Goal: Transaction & Acquisition: Purchase product/service

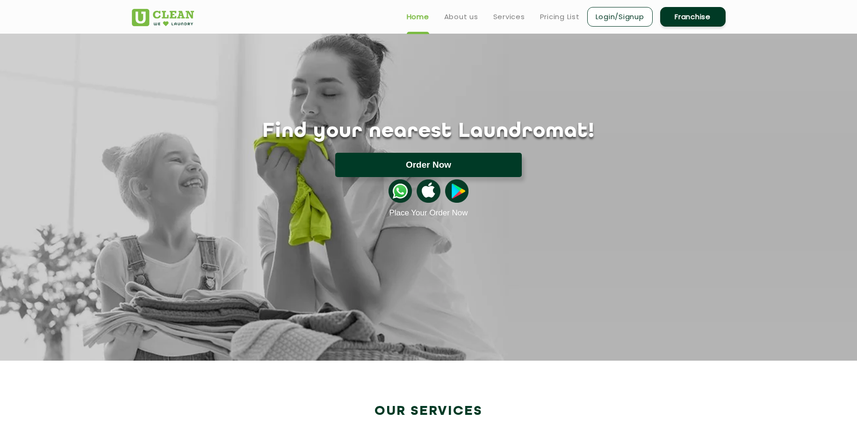
click at [495, 153] on button "Order Now" at bounding box center [428, 165] width 187 height 24
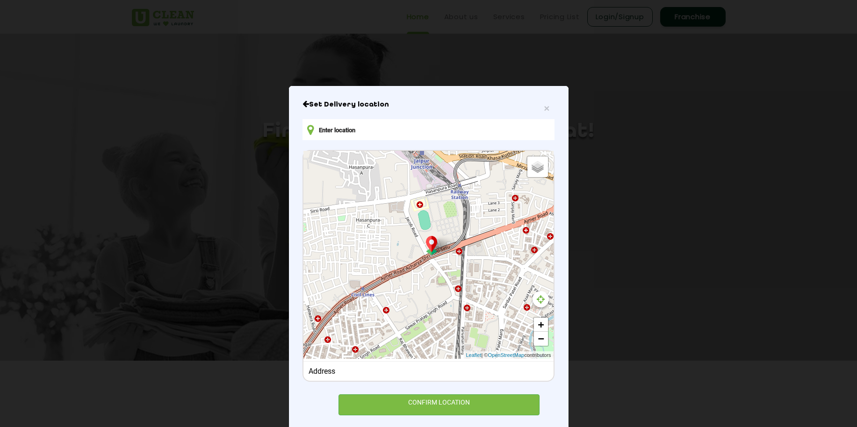
type input "[STREET_ADDRESS]"
click at [377, 126] on input "[STREET_ADDRESS]" at bounding box center [428, 129] width 252 height 21
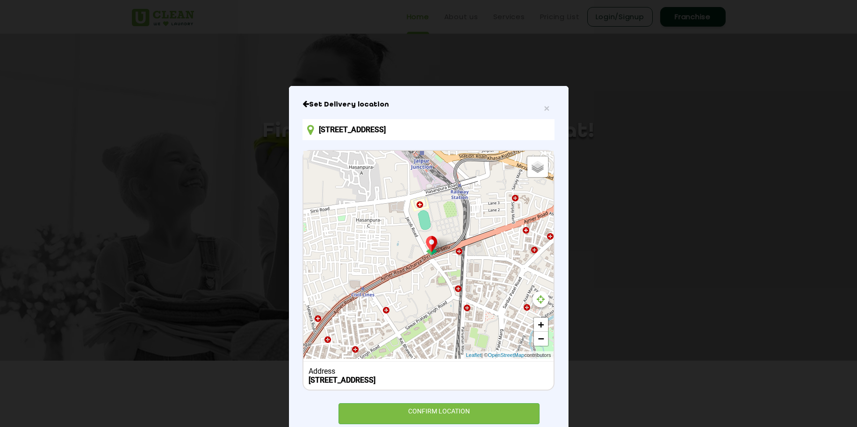
click at [464, 129] on input "[STREET_ADDRESS]" at bounding box center [428, 129] width 252 height 21
click at [472, 415] on div "CONFIRM LOCATION" at bounding box center [438, 413] width 201 height 21
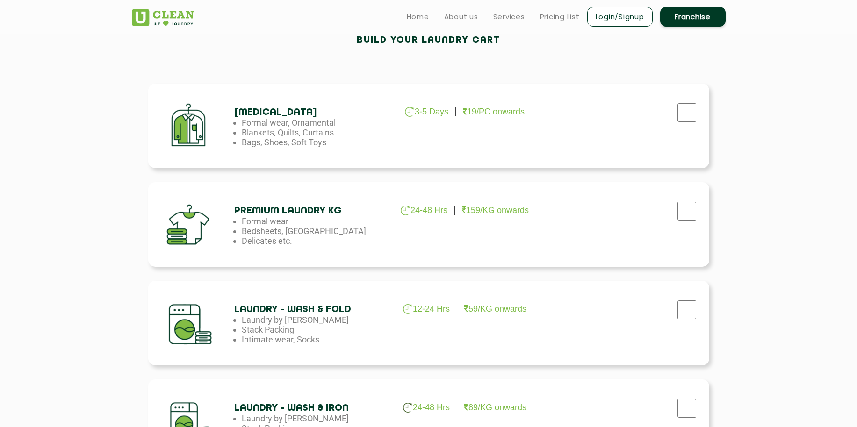
scroll to position [168, 0]
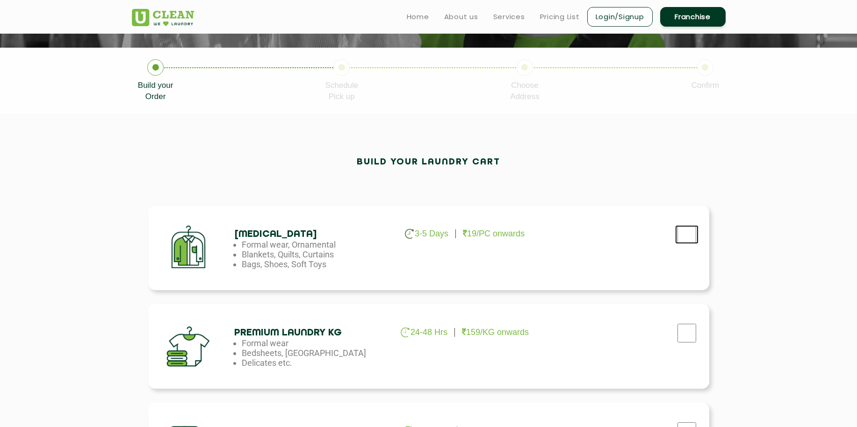
click at [694, 234] on input "checkbox" at bounding box center [686, 234] width 23 height 19
checkbox input "true"
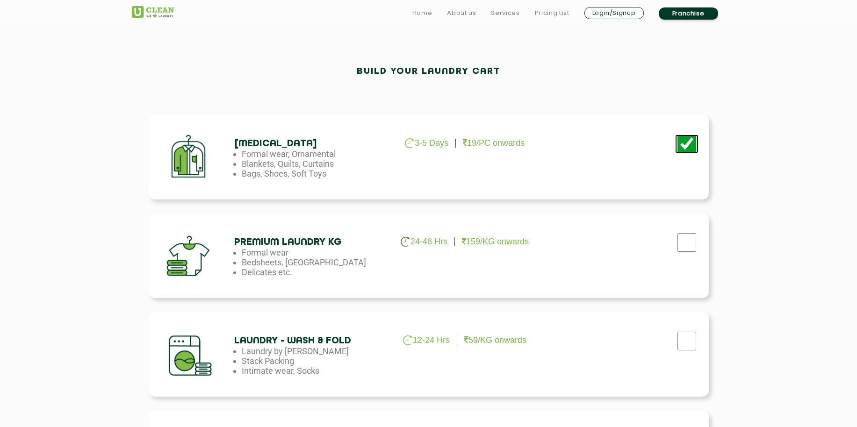
scroll to position [393, 0]
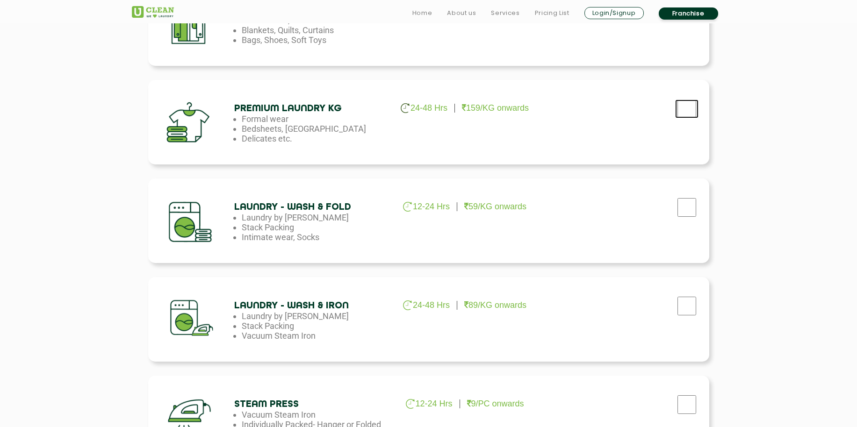
click at [678, 110] on input "checkbox" at bounding box center [686, 109] width 23 height 19
checkbox input "true"
click at [686, 206] on input "checkbox" at bounding box center [686, 207] width 23 height 19
checkbox input "true"
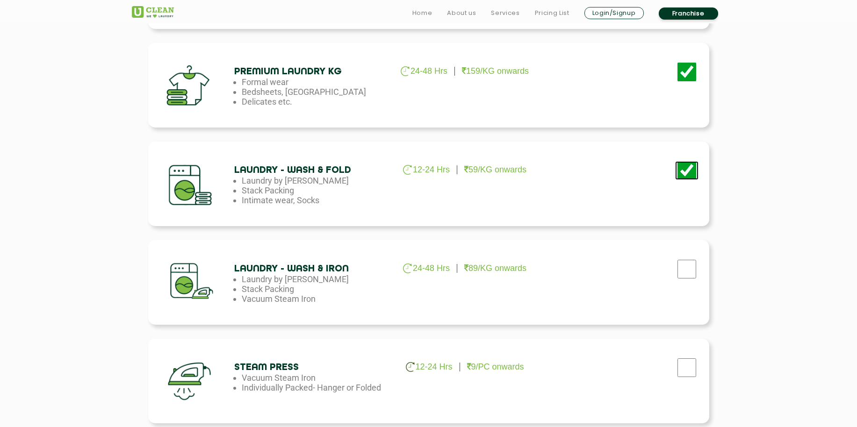
scroll to position [449, 0]
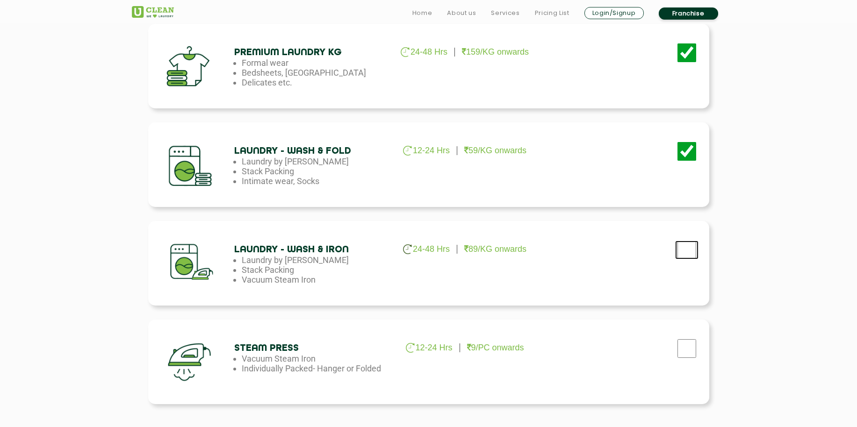
click at [688, 249] on input "checkbox" at bounding box center [686, 250] width 23 height 19
checkbox input "true"
drag, startPoint x: 253, startPoint y: 150, endPoint x: 385, endPoint y: 167, distance: 133.0
click at [385, 167] on div "Laundry - Wash & Fold 12-24 Hrs 59/KG onwards Laundry by Kilo Stack Packing Int…" at bounding box center [309, 166] width 151 height 40
drag, startPoint x: 295, startPoint y: 250, endPoint x: 377, endPoint y: 259, distance: 82.4
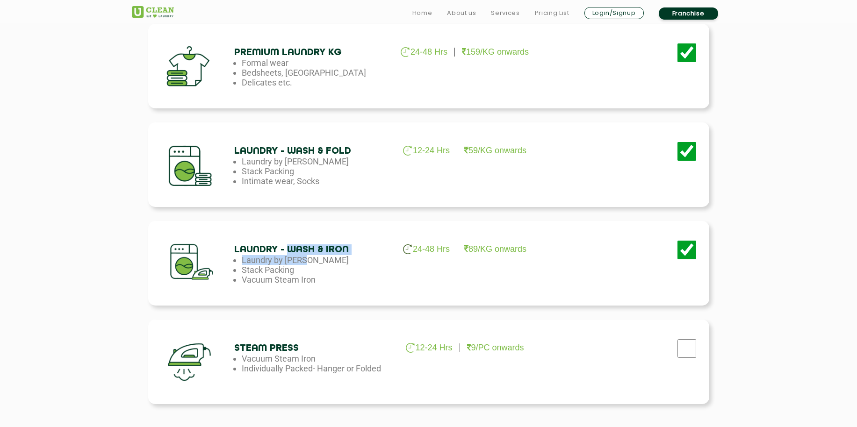
click at [377, 259] on div "Laundry - Wash & Iron 24-48 Hrs 89/KG onwards Laundry by Kilo Stack Packing Vac…" at bounding box center [309, 264] width 151 height 40
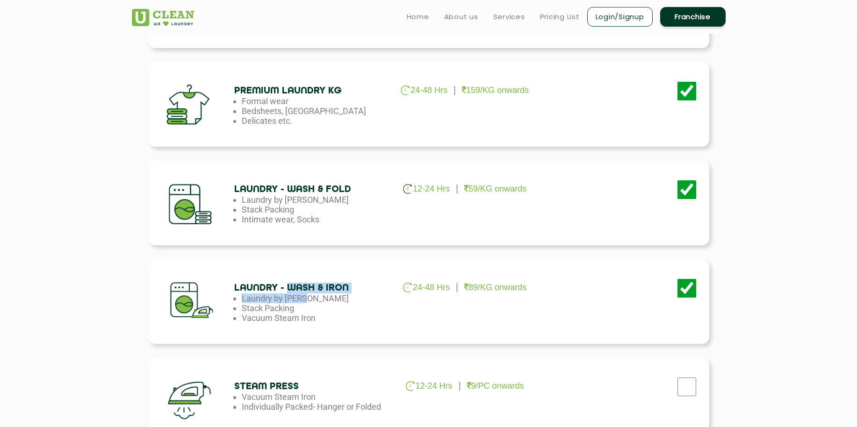
scroll to position [337, 0]
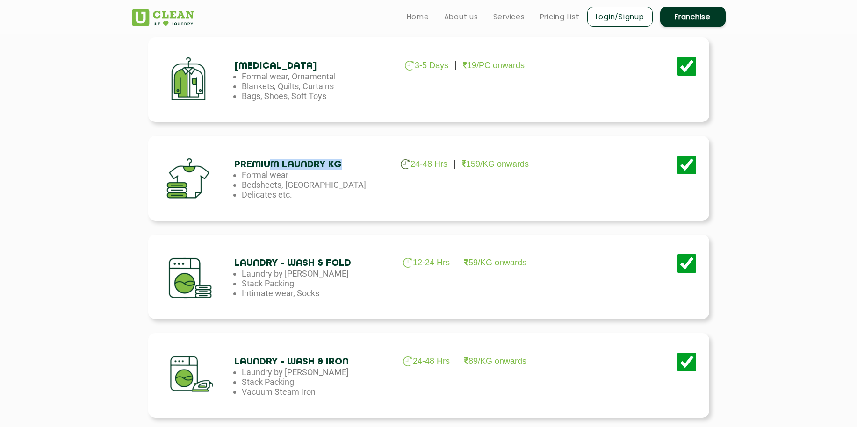
drag, startPoint x: 271, startPoint y: 162, endPoint x: 362, endPoint y: 165, distance: 91.2
click at [362, 165] on h4 "Premium Laundry Kg" at bounding box center [309, 164] width 151 height 11
click at [361, 209] on div "Premium Laundry Kg 24-48 Hrs 159/KG onwards Formal wear Bedsheets, Dohars Delic…" at bounding box center [428, 178] width 561 height 85
drag, startPoint x: 338, startPoint y: 200, endPoint x: 279, endPoint y: 176, distance: 63.4
click at [279, 176] on div "Premium Laundry Kg 24-48 Hrs 159/KG onwards Formal wear Bedsheets, Dohars Delic…" at bounding box center [428, 178] width 561 height 85
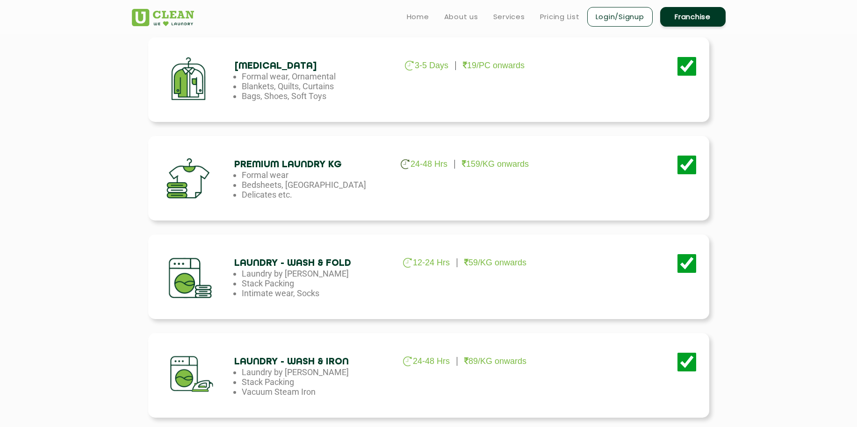
click at [272, 183] on li "Bedsheets, [GEOGRAPHIC_DATA]" at bounding box center [317, 185] width 151 height 10
drag, startPoint x: 264, startPoint y: 187, endPoint x: 357, endPoint y: 187, distance: 93.5
click at [357, 187] on li "Bedsheets, [GEOGRAPHIC_DATA]" at bounding box center [317, 185] width 151 height 10
drag, startPoint x: 311, startPoint y: 198, endPoint x: 257, endPoint y: 157, distance: 68.1
click at [255, 172] on ul "24-48 Hrs 159/KG onwards Formal wear Bedsheets, Dohars Delicates etc." at bounding box center [309, 184] width 151 height 29
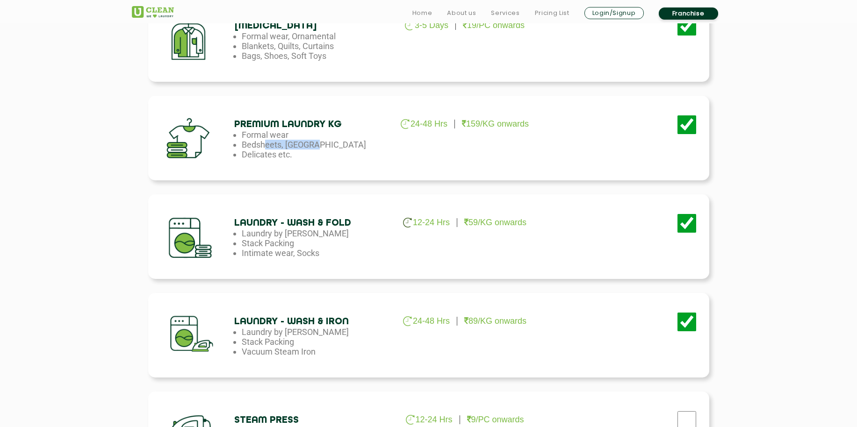
scroll to position [561, 0]
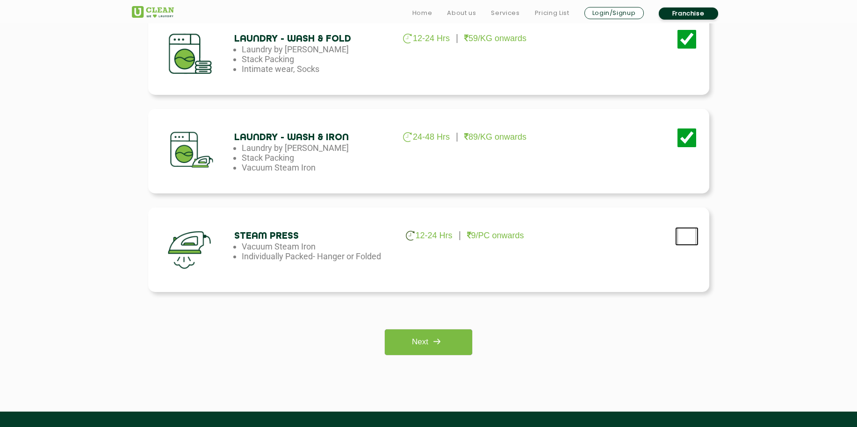
drag, startPoint x: 691, startPoint y: 242, endPoint x: 528, endPoint y: 270, distance: 166.0
click at [691, 242] on input "checkbox" at bounding box center [686, 236] width 23 height 19
checkbox input "true"
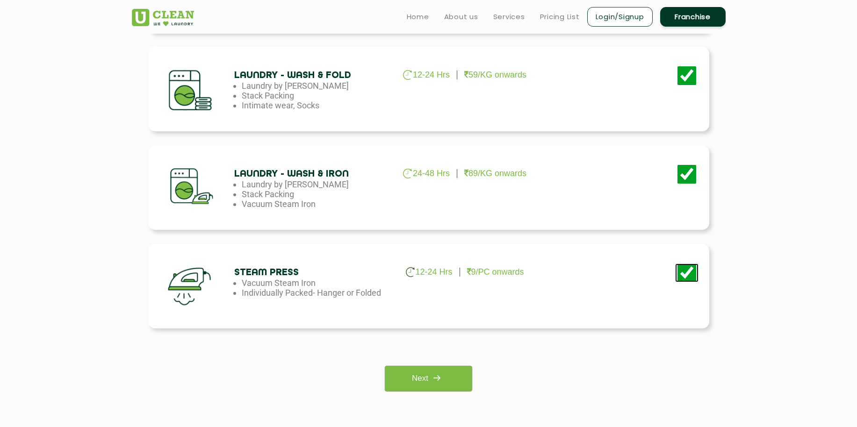
scroll to position [505, 0]
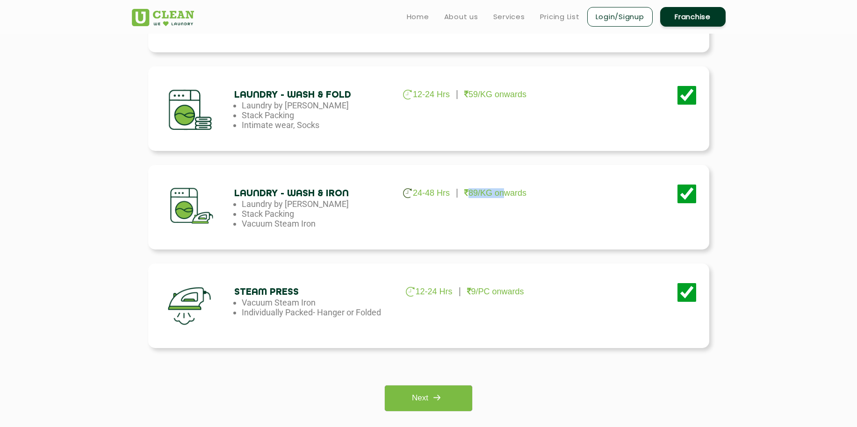
drag, startPoint x: 464, startPoint y: 193, endPoint x: 525, endPoint y: 194, distance: 60.8
click at [516, 194] on li "89/KG onwards" at bounding box center [491, 193] width 69 height 9
click at [431, 395] on img at bounding box center [436, 397] width 17 height 17
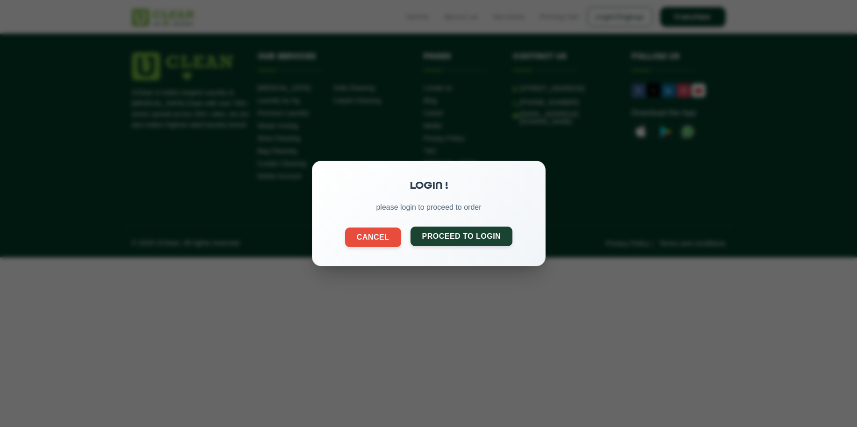
click at [451, 234] on button "Proceed to Login" at bounding box center [461, 237] width 102 height 20
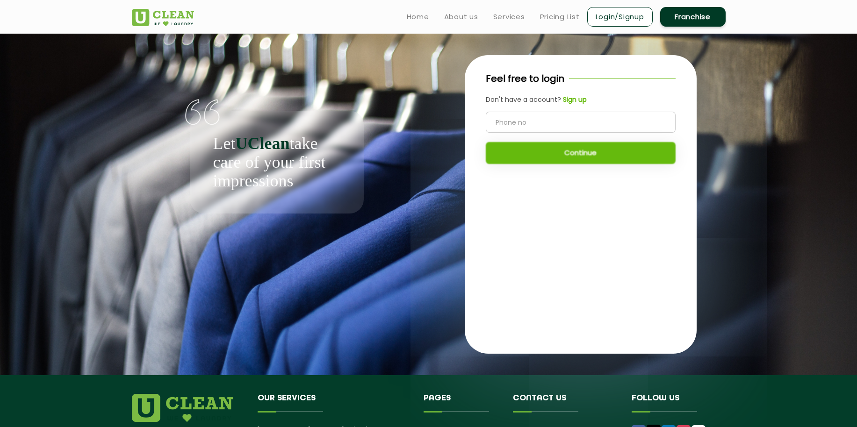
click at [544, 116] on input "tel" at bounding box center [581, 122] width 190 height 21
click at [546, 119] on input "tel" at bounding box center [581, 122] width 190 height 21
type input "7424926949"
click at [561, 161] on button "Continue" at bounding box center [581, 153] width 190 height 22
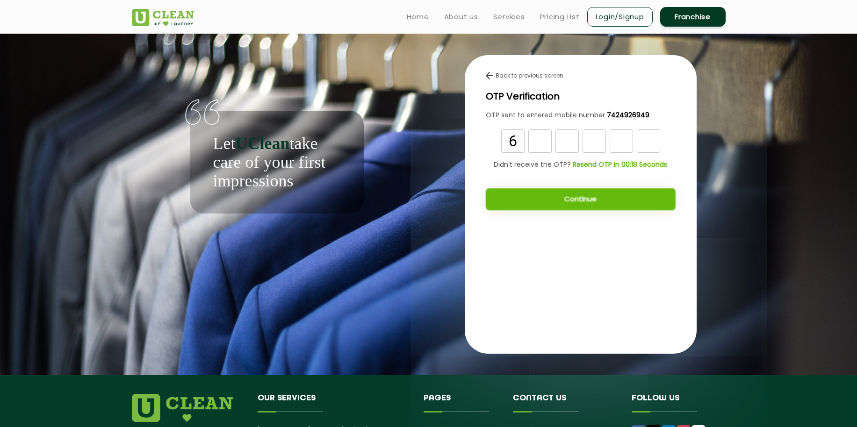
type input "6"
type input "7"
type input "5"
type input "7"
type input "3"
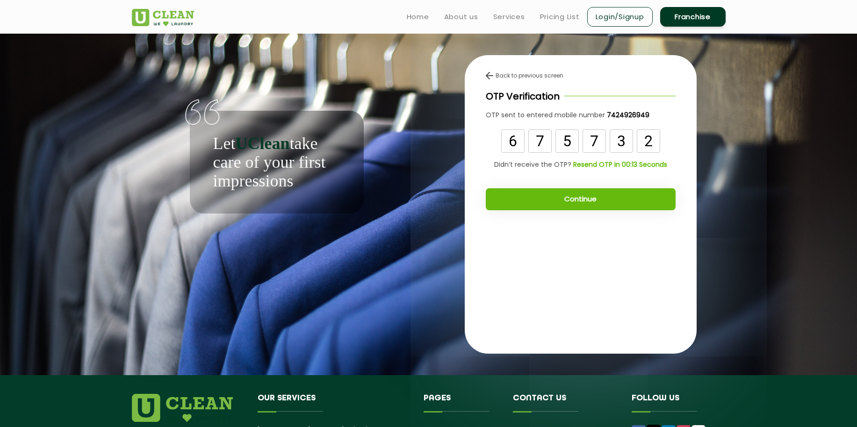
type input "2"
click at [539, 209] on button "Continue" at bounding box center [581, 199] width 190 height 22
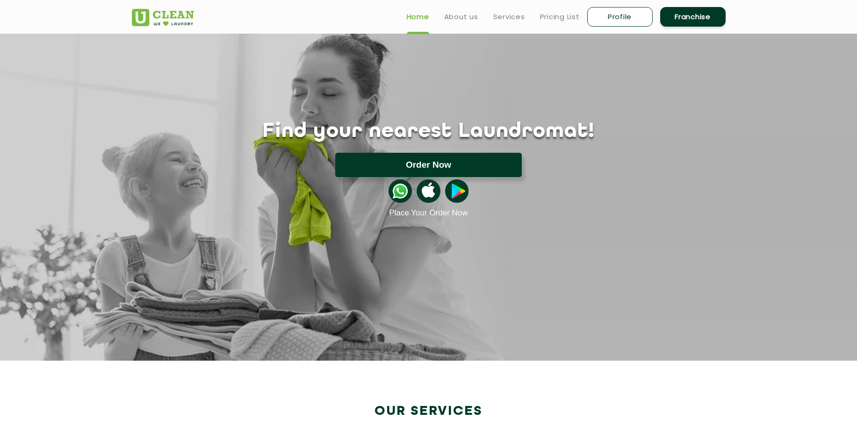
click at [468, 153] on button "Order Now" at bounding box center [428, 165] width 187 height 24
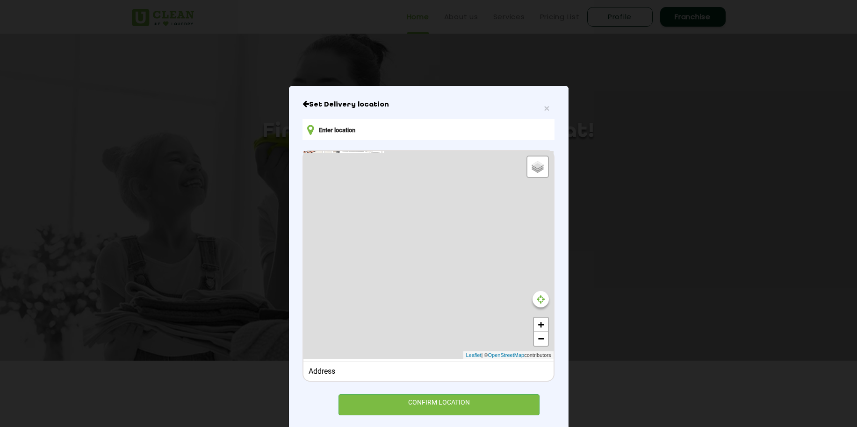
type input "[STREET_ADDRESS]"
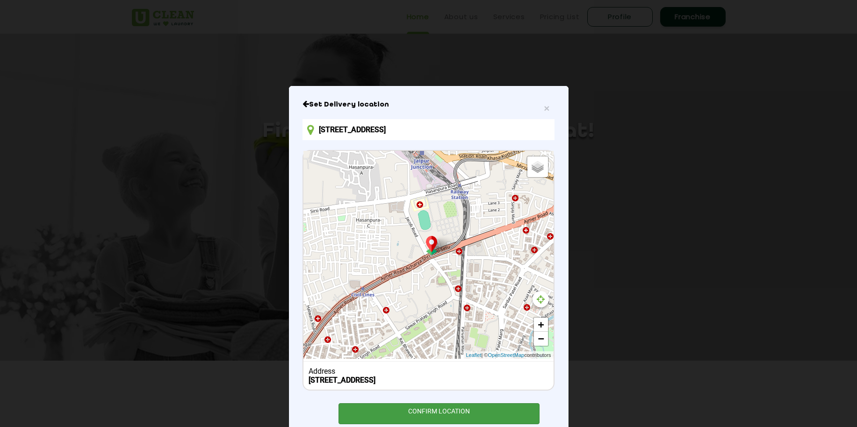
click at [513, 409] on div "CONFIRM LOCATION" at bounding box center [438, 413] width 201 height 21
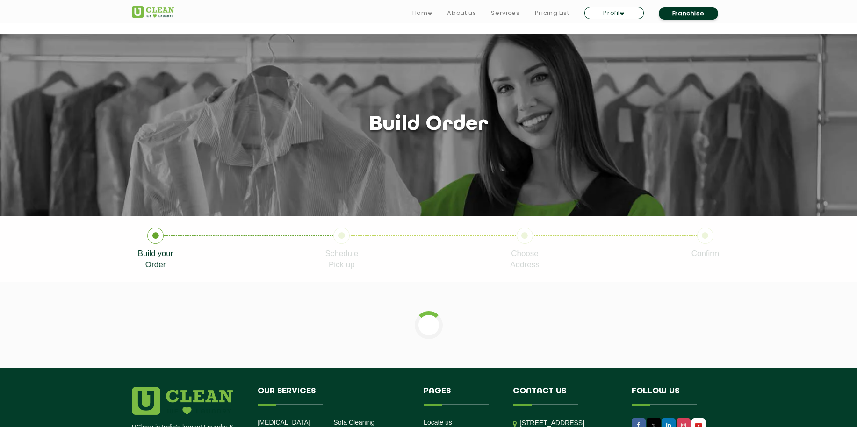
scroll to position [112, 0]
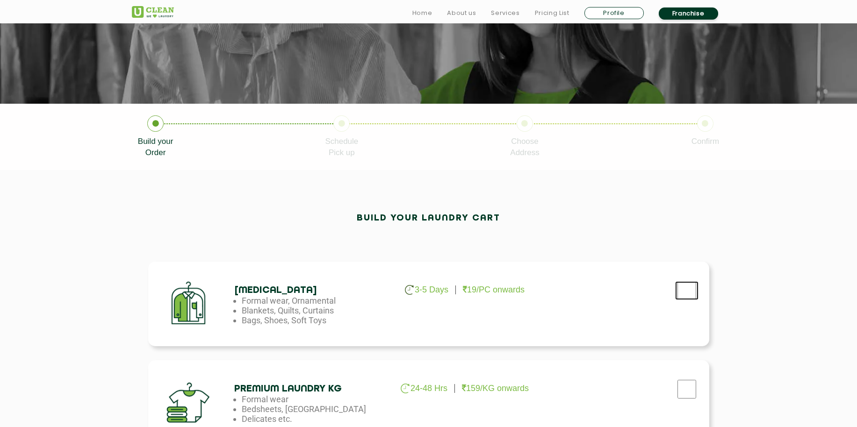
click at [691, 289] on input "checkbox" at bounding box center [686, 290] width 23 height 19
checkbox input "true"
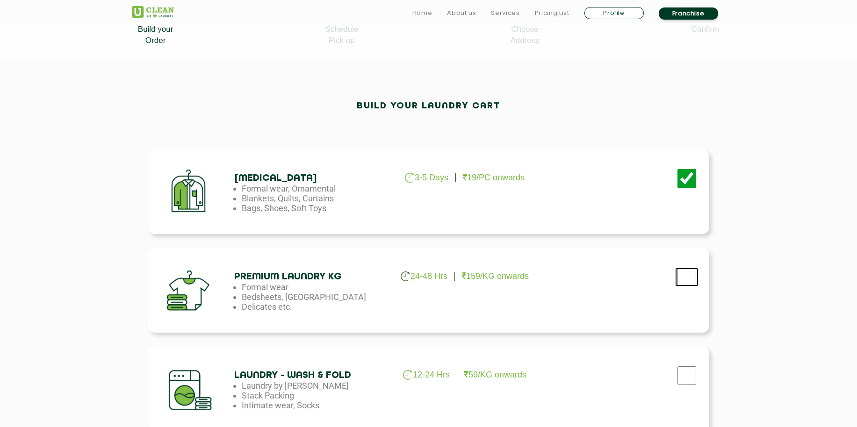
click at [688, 281] on input "checkbox" at bounding box center [686, 277] width 23 height 19
checkbox input "true"
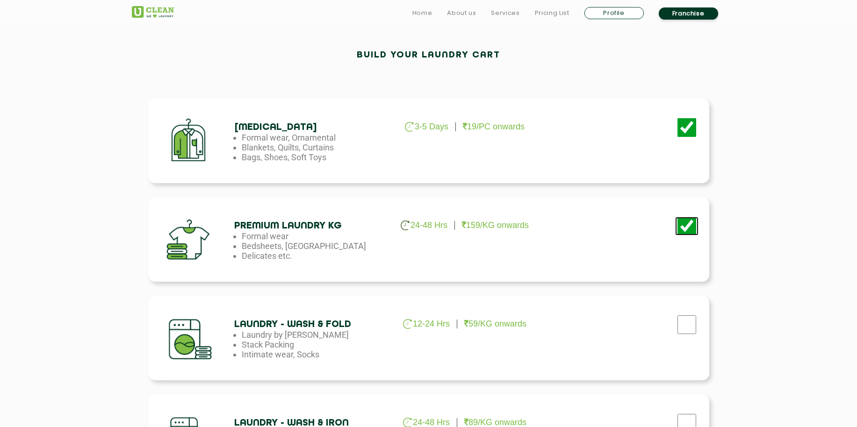
scroll to position [337, 0]
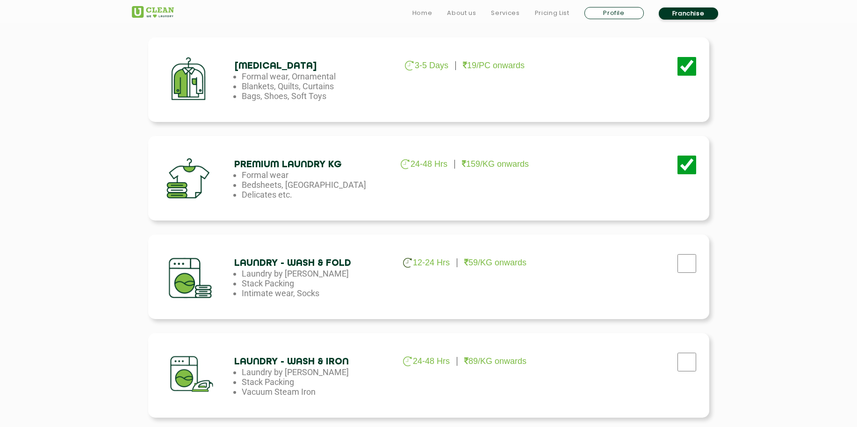
click at [690, 283] on div "Laundry - Wash & Fold 12-24 Hrs 59/KG onwards Laundry by Kilo Stack Packing Int…" at bounding box center [428, 277] width 561 height 85
click at [693, 268] on input "checkbox" at bounding box center [686, 263] width 23 height 19
checkbox input "true"
click at [689, 374] on div at bounding box center [686, 364] width 23 height 19
click at [689, 367] on input "checkbox" at bounding box center [686, 362] width 23 height 19
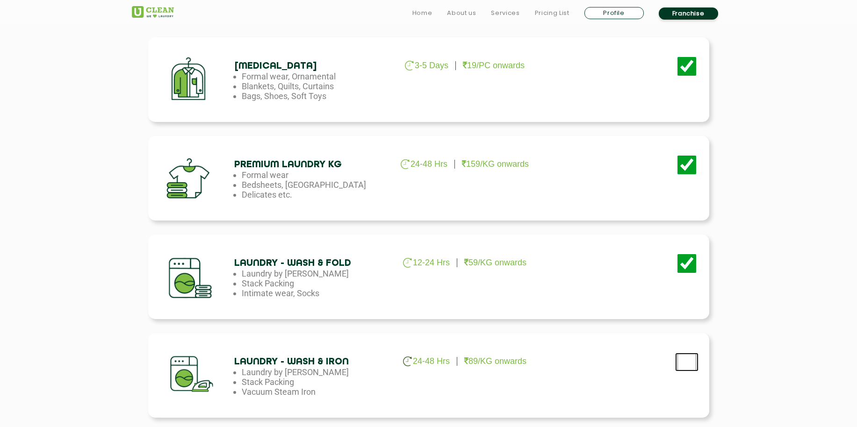
checkbox input "true"
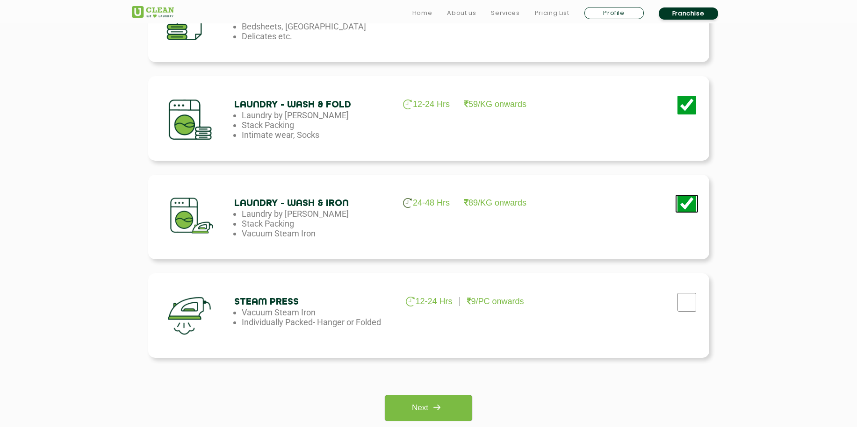
scroll to position [505, 0]
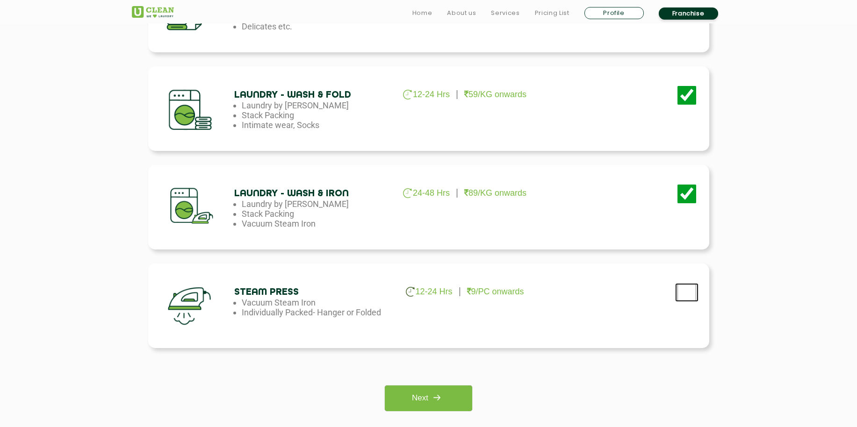
click at [698, 294] on input "checkbox" at bounding box center [686, 292] width 23 height 19
checkbox input "true"
click at [449, 389] on link "Next" at bounding box center [428, 399] width 87 height 26
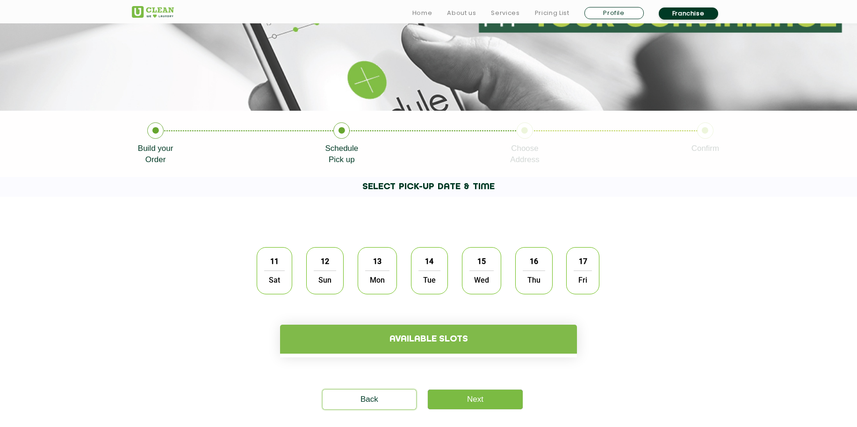
scroll to position [224, 0]
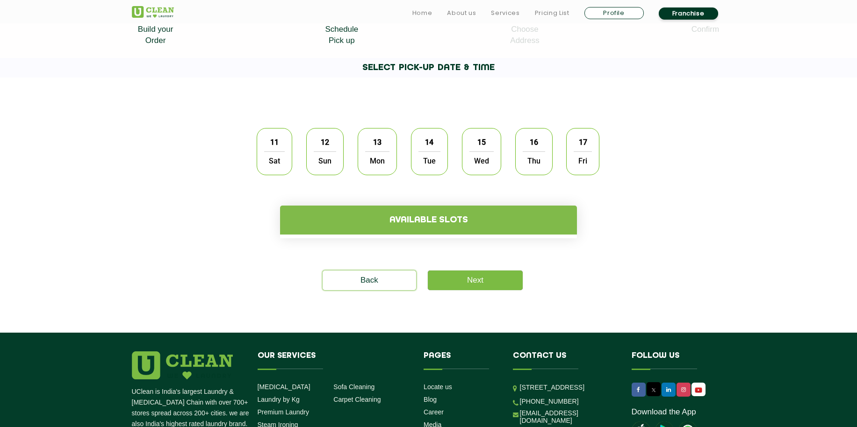
click at [500, 151] on div "15 Wed" at bounding box center [481, 151] width 39 height 47
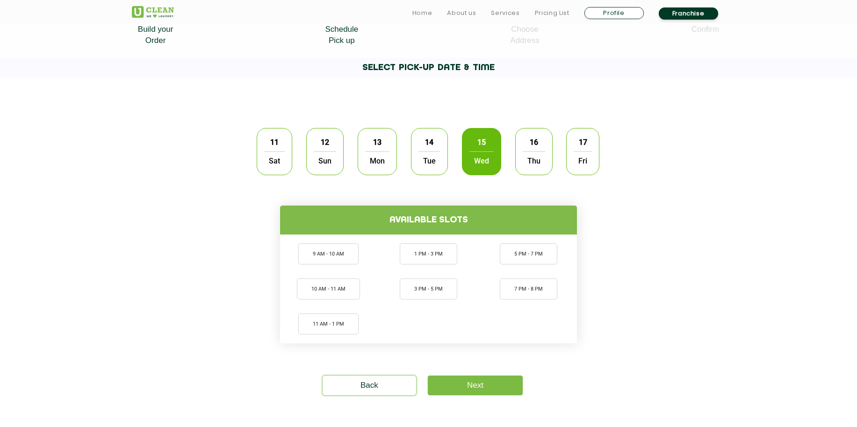
click at [433, 157] on span "Tue" at bounding box center [429, 160] width 22 height 19
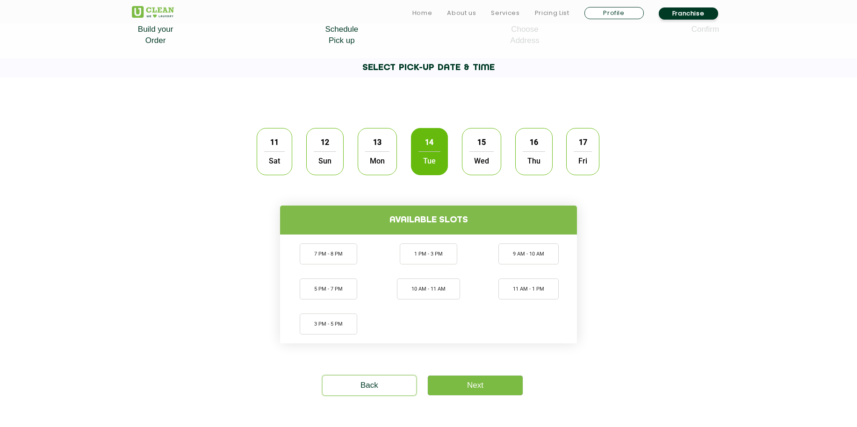
click at [387, 157] on span "Mon" at bounding box center [377, 160] width 24 height 19
click at [478, 172] on div "15 Wed" at bounding box center [481, 151] width 39 height 47
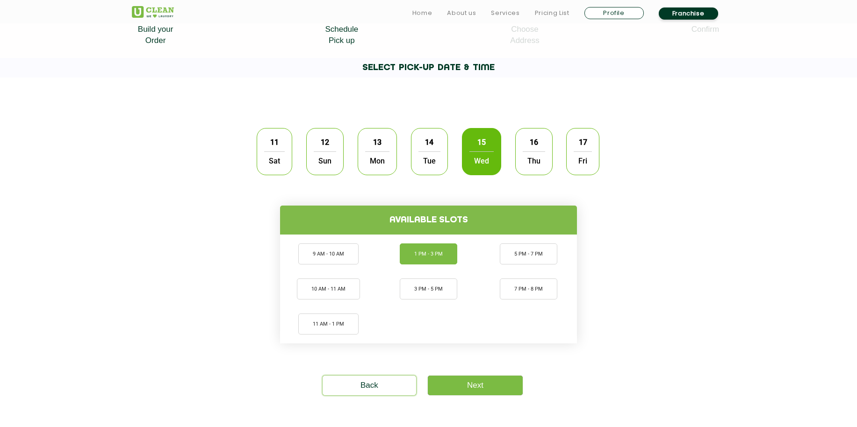
click at [429, 257] on li "1 PM - 3 PM" at bounding box center [429, 254] width 58 height 21
click at [490, 394] on link "Next" at bounding box center [475, 386] width 95 height 20
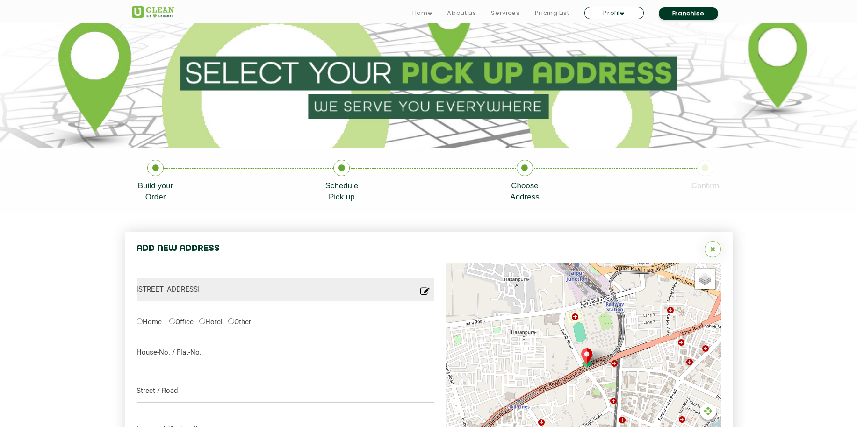
scroll to position [187, 0]
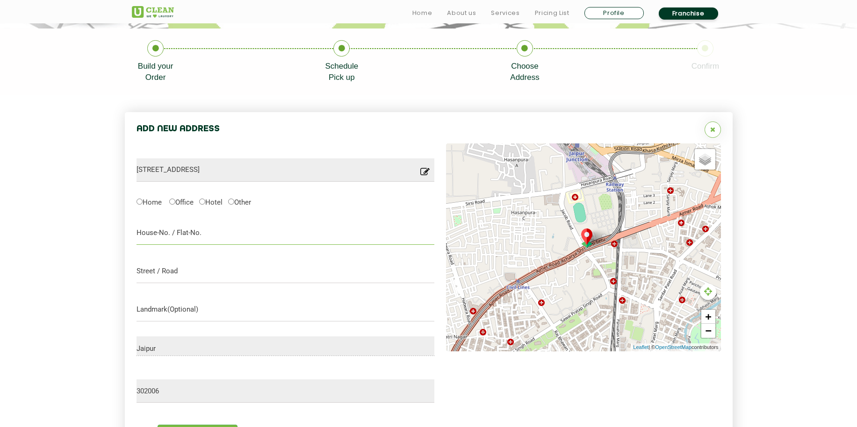
click at [312, 230] on input "text" at bounding box center [286, 233] width 298 height 23
click at [244, 256] on form "11, Mahadev Nagar, Durgapura, Jaipur, Rajasthan 302006, India Location you have…" at bounding box center [286, 299] width 298 height 310
click at [232, 263] on input "text" at bounding box center [286, 271] width 298 height 23
click at [235, 236] on input "flat 502" at bounding box center [286, 233] width 298 height 23
type input "flat 502 aristo prime"
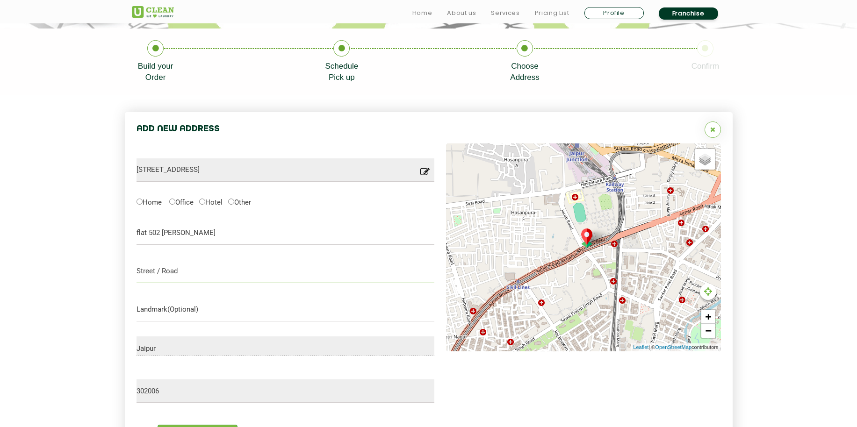
click at [168, 281] on input "text" at bounding box center [286, 271] width 298 height 23
click at [181, 265] on input "text" at bounding box center [286, 271] width 298 height 23
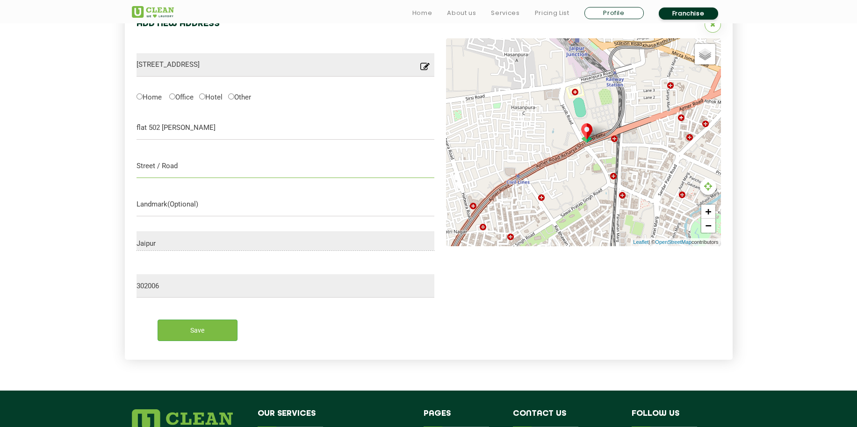
scroll to position [300, 0]
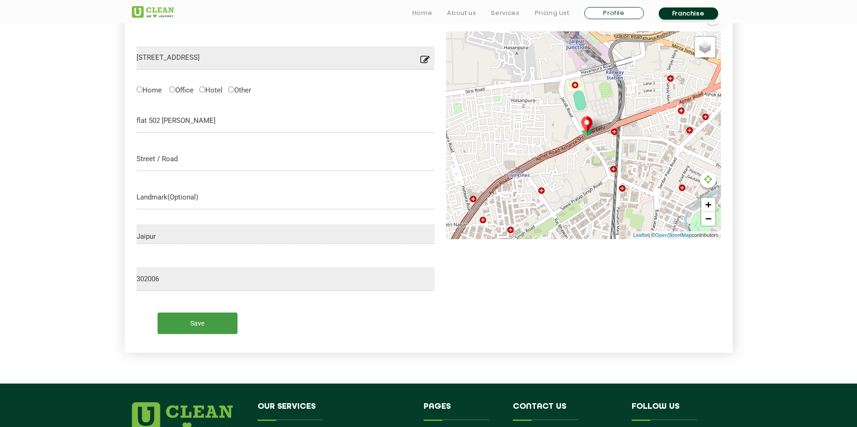
click at [197, 319] on input "Save" at bounding box center [198, 323] width 80 height 21
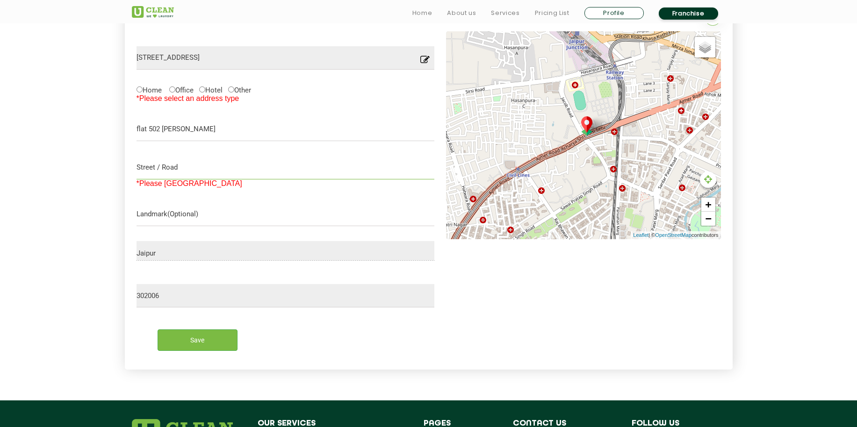
click at [227, 170] on input "text" at bounding box center [286, 167] width 298 height 23
type input "sumer nagar"
click at [193, 326] on div "Save" at bounding box center [285, 336] width 312 height 43
click at [193, 335] on input "Save" at bounding box center [198, 340] width 80 height 21
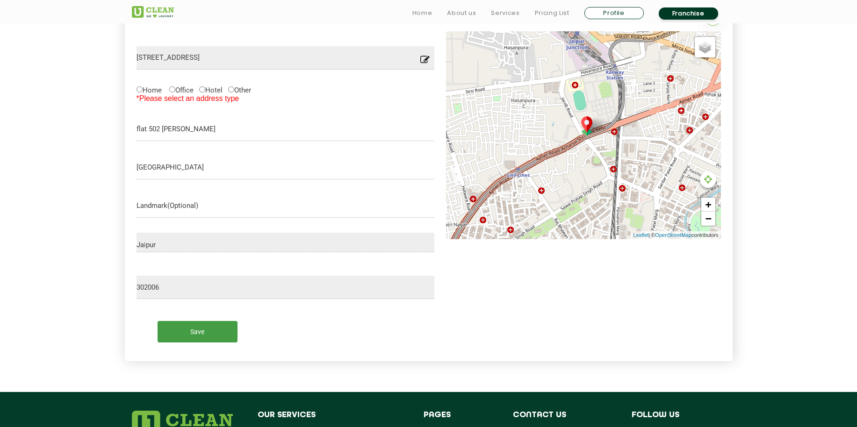
click at [195, 328] on input "Save" at bounding box center [198, 331] width 80 height 21
click at [147, 93] on label "Home" at bounding box center [149, 90] width 25 height 10
click at [143, 93] on input "Home" at bounding box center [140, 89] width 6 height 6
radio input "true"
click at [205, 362] on div "Add New Address 11, Mahadev Nagar, Durgapura, Jaipur, Rajasthan 302006, India L…" at bounding box center [429, 187] width 608 height 375
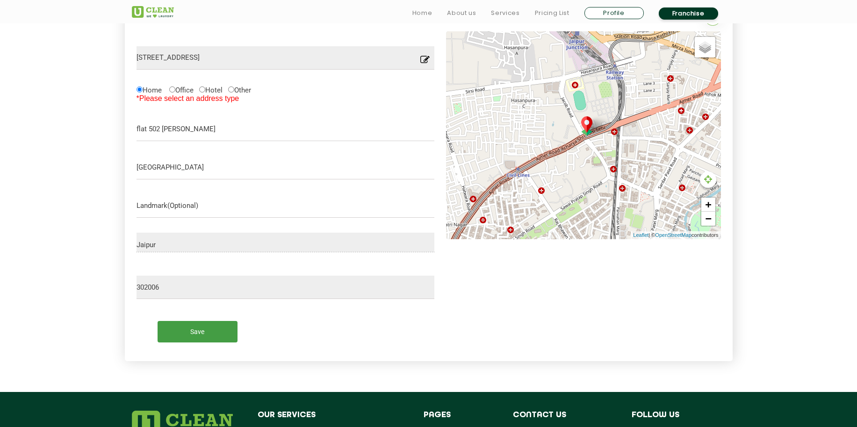
click at [204, 332] on input "Save" at bounding box center [198, 331] width 80 height 21
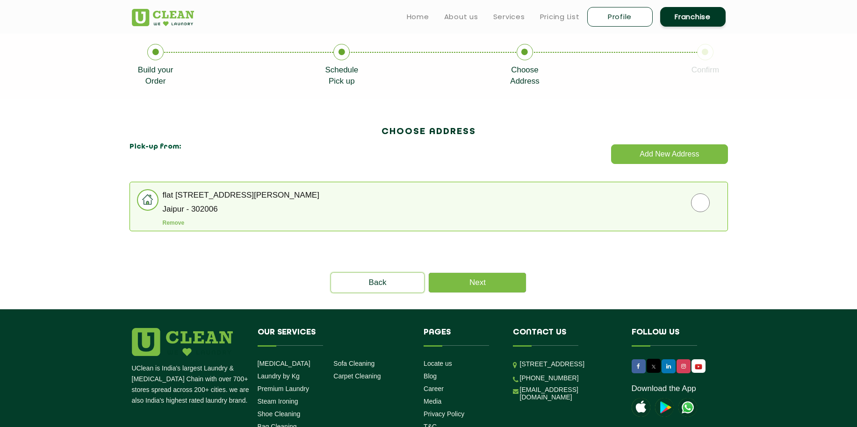
scroll to position [112, 0]
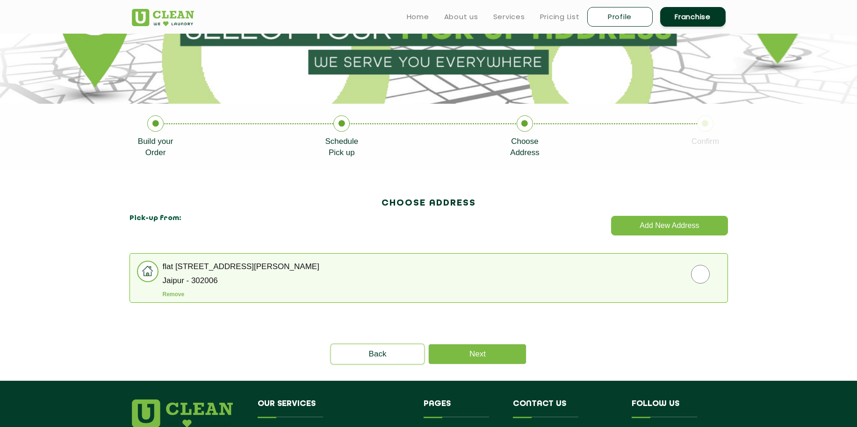
click at [712, 287] on li "flat 502 aristo prime, sumer nagar Jaipur - 302006 Remove" at bounding box center [428, 278] width 598 height 50
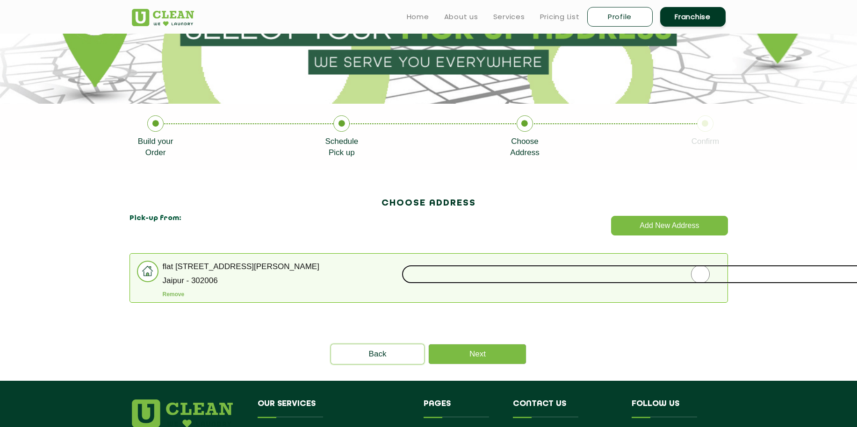
click at [706, 281] on input "radio" at bounding box center [700, 274] width 597 height 19
radio input "true"
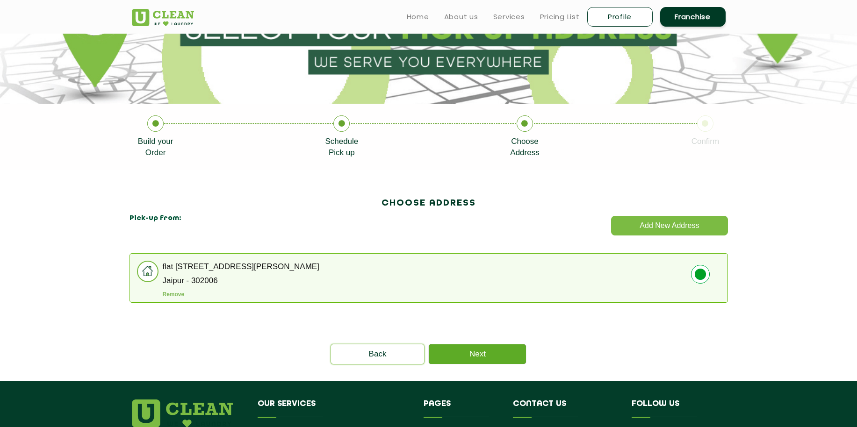
click at [523, 353] on link "Next" at bounding box center [477, 355] width 97 height 20
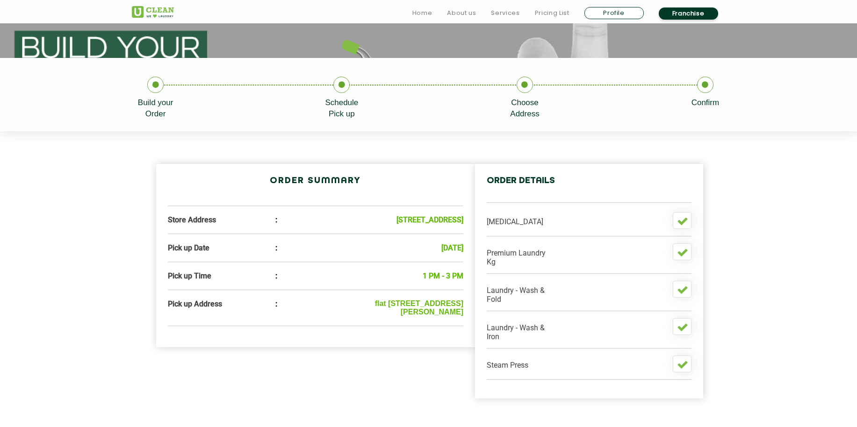
scroll to position [224, 0]
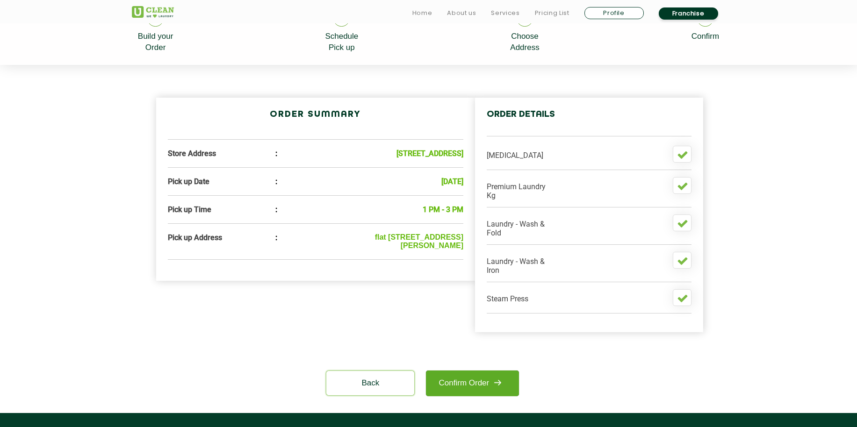
click at [475, 377] on link "Confirm Order" at bounding box center [472, 384] width 93 height 26
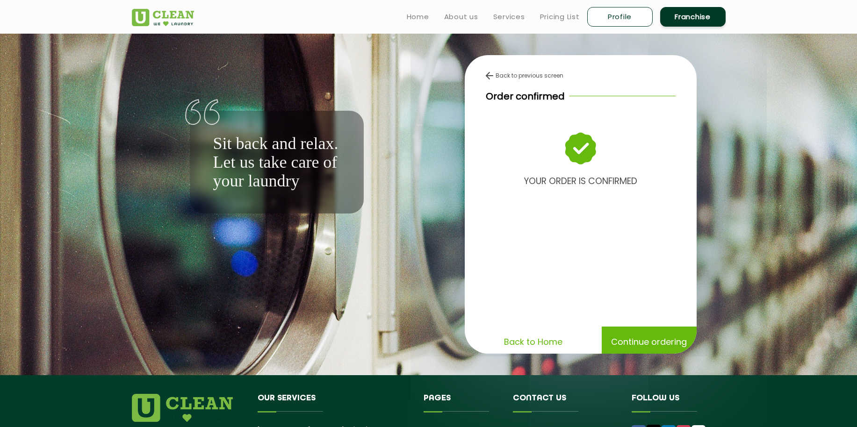
click at [547, 347] on p "Back to Home" at bounding box center [533, 342] width 58 height 16
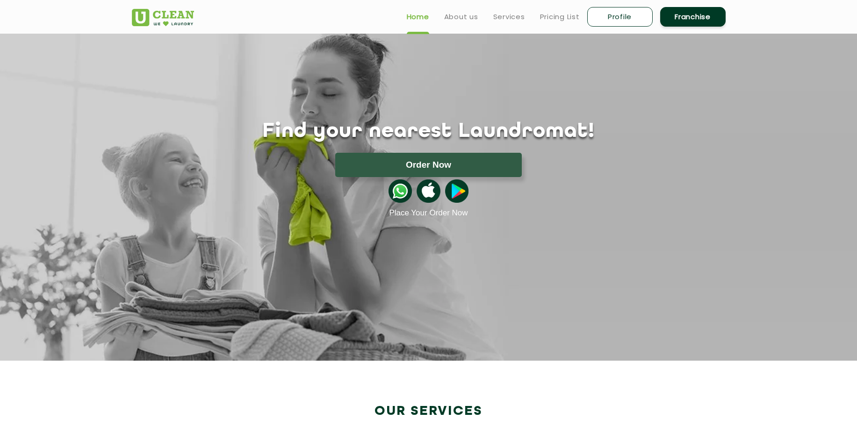
click at [599, 14] on link "Profile" at bounding box center [619, 17] width 65 height 20
select select
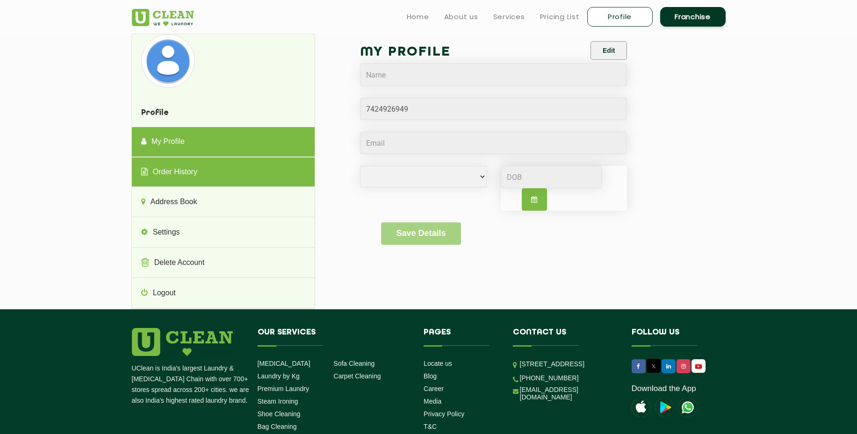
click at [198, 173] on link "Order History" at bounding box center [223, 173] width 183 height 30
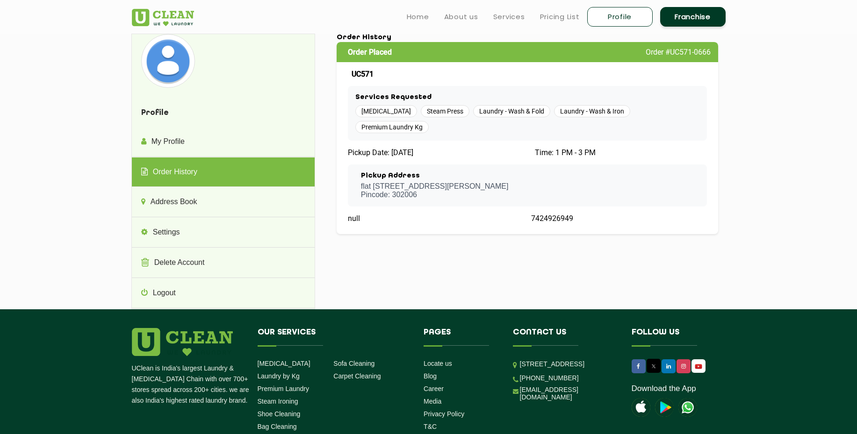
click at [566, 214] on span "7424926949" at bounding box center [552, 218] width 42 height 9
click at [470, 172] on h3 "Pickup Address" at bounding box center [435, 176] width 148 height 8
click at [411, 148] on span "Pickup Date: 2025-10-15" at bounding box center [380, 152] width 65 height 9
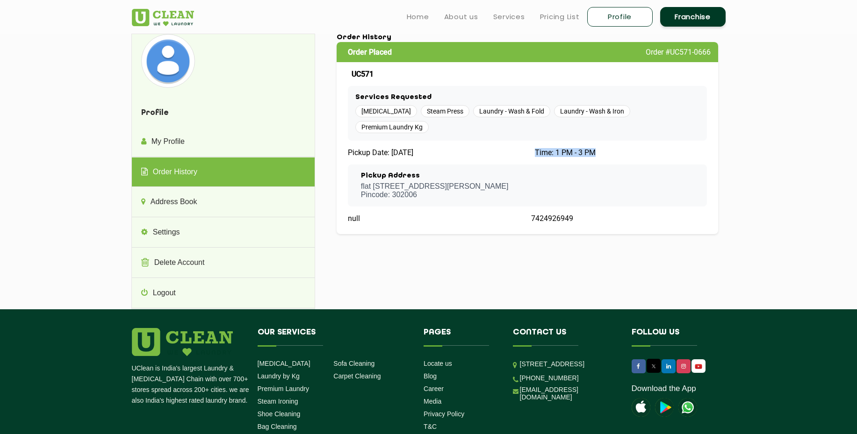
drag, startPoint x: 554, startPoint y: 139, endPoint x: 683, endPoint y: 139, distance: 129.5
click at [683, 148] on div "Time: 1 PM - 3 PM" at bounding box center [619, 152] width 176 height 9
click at [586, 148] on span "Time: 1 PM - 3 PM" at bounding box center [565, 152] width 61 height 9
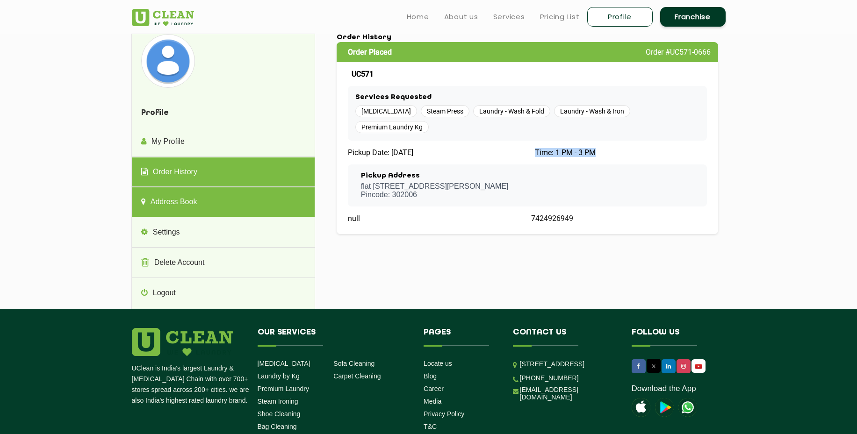
click at [233, 196] on link "Address Book" at bounding box center [223, 202] width 183 height 30
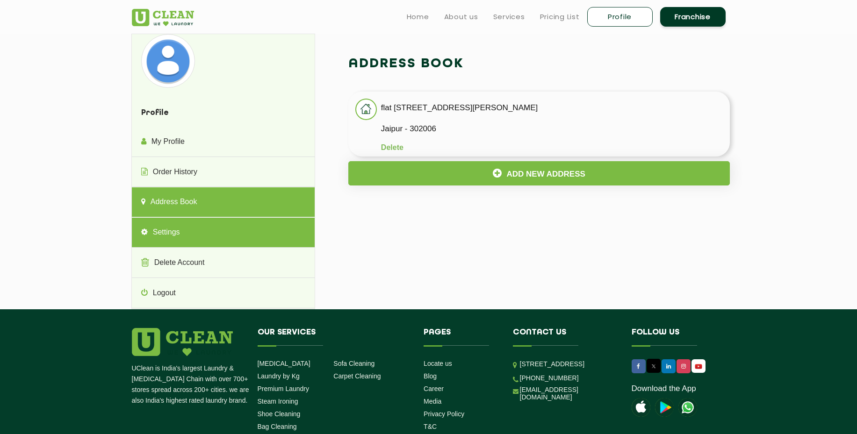
click at [234, 223] on link "Settings" at bounding box center [223, 233] width 183 height 30
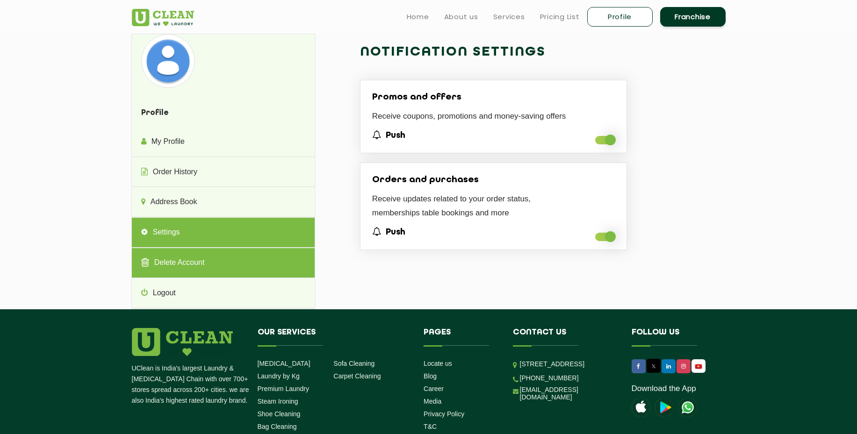
click at [230, 253] on link "Delete Account" at bounding box center [223, 263] width 183 height 30
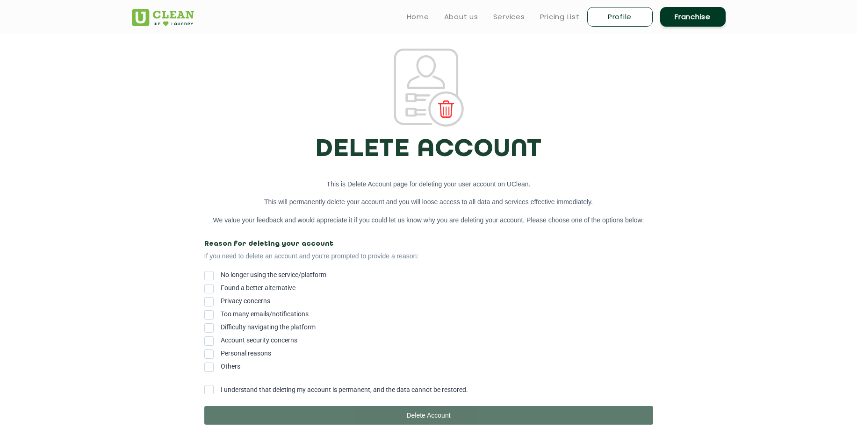
click at [268, 272] on span "No longer using the service/platform" at bounding box center [274, 274] width 106 height 7
click at [221, 273] on input "No longer using the service/platform" at bounding box center [221, 273] width 0 height 0
click at [236, 289] on span "Found a better alternative" at bounding box center [258, 287] width 75 height 7
click at [221, 286] on input "Found a better alternative" at bounding box center [221, 286] width 0 height 0
click at [231, 305] on div "No longer using the service/platform Found a better alternative Privacy concern…" at bounding box center [428, 320] width 449 height 99
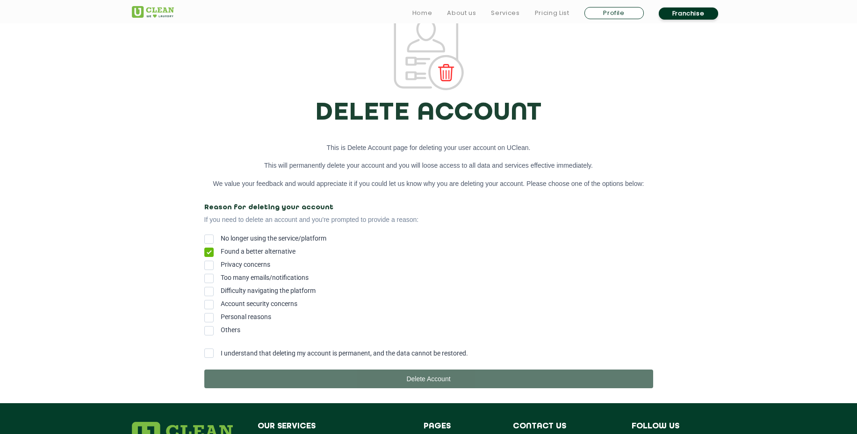
scroll to position [56, 0]
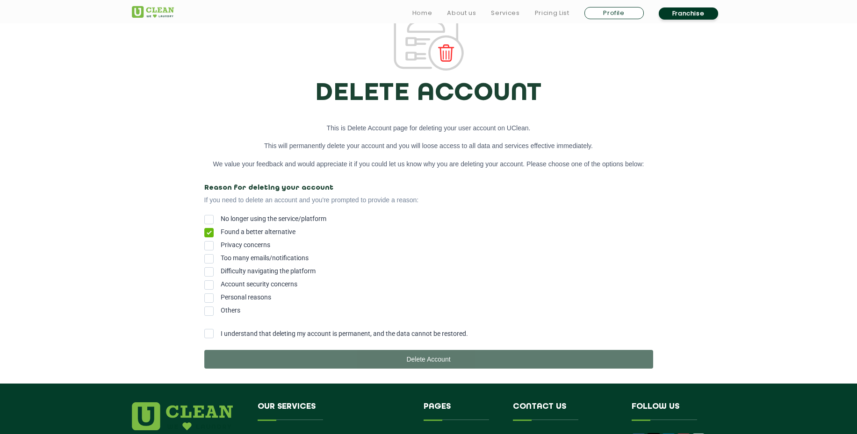
click at [245, 216] on span "No longer using the service/platform" at bounding box center [274, 218] width 106 height 7
click at [221, 217] on input "No longer using the service/platform" at bounding box center [221, 217] width 0 height 0
click at [371, 369] on body "Home About us Services Pricing List Profile Franchise Home About us Franchise S…" at bounding box center [428, 161] width 857 height 434
click at [244, 228] on span "Found a better alternative" at bounding box center [258, 231] width 75 height 7
click at [221, 230] on input "Found a better alternative" at bounding box center [221, 230] width 0 height 0
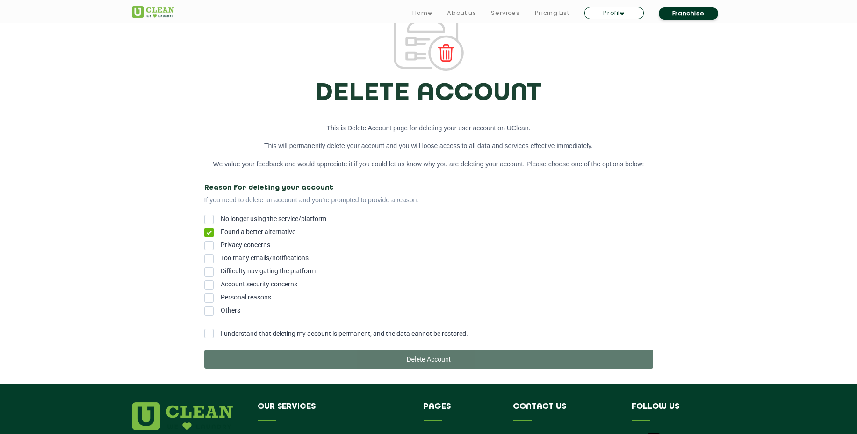
click at [211, 338] on span at bounding box center [208, 333] width 9 height 9
click at [221, 331] on input "I understand that deleting my account is permanent, and the data cannot be rest…" at bounding box center [221, 331] width 0 height 0
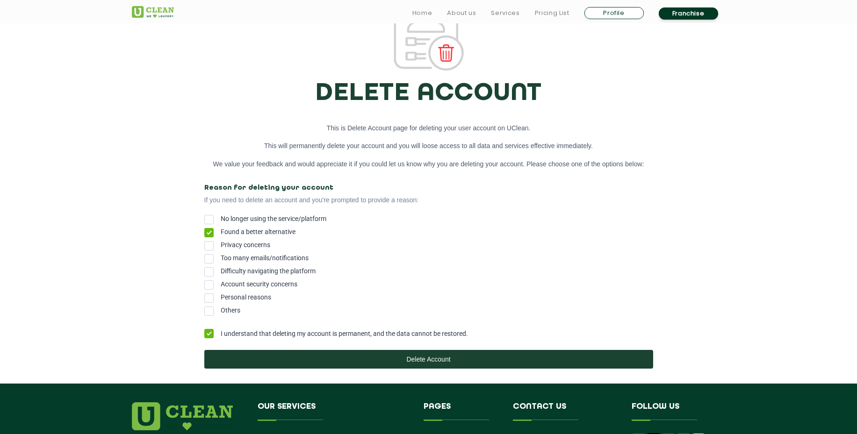
click at [248, 215] on span "No longer using the service/platform" at bounding box center [274, 218] width 106 height 7
click at [221, 217] on input "No longer using the service/platform" at bounding box center [221, 217] width 0 height 0
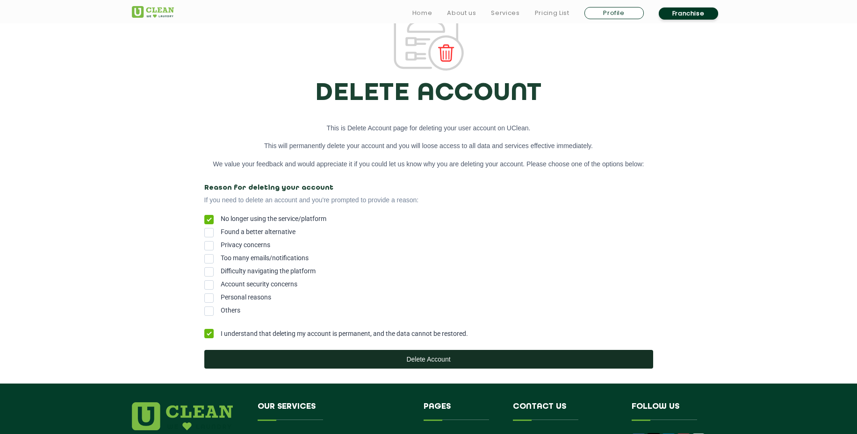
click at [394, 367] on button "Delete Account" at bounding box center [428, 359] width 449 height 19
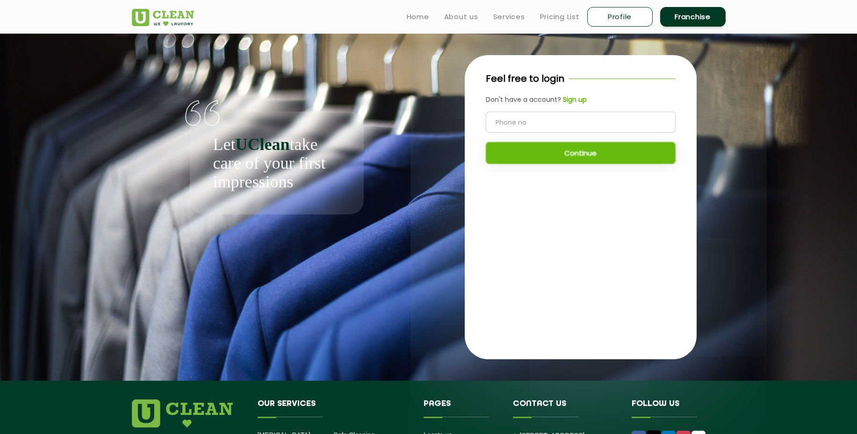
click at [527, 128] on input "tel" at bounding box center [581, 122] width 190 height 21
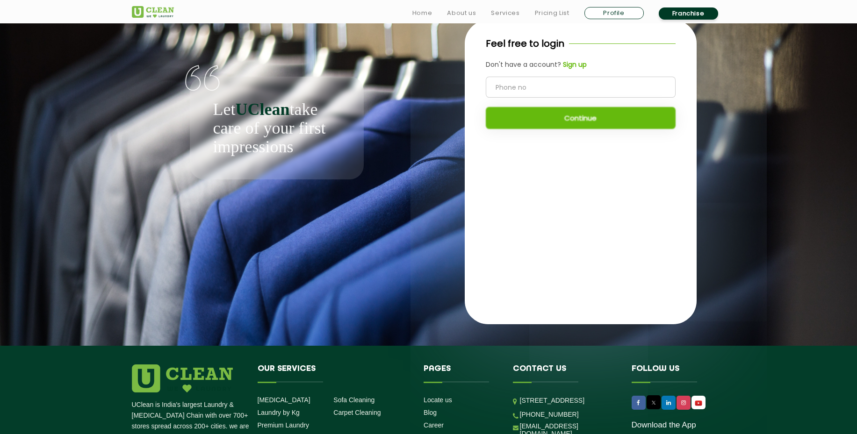
scroll to position [168, 0]
